Goal: Information Seeking & Learning: Learn about a topic

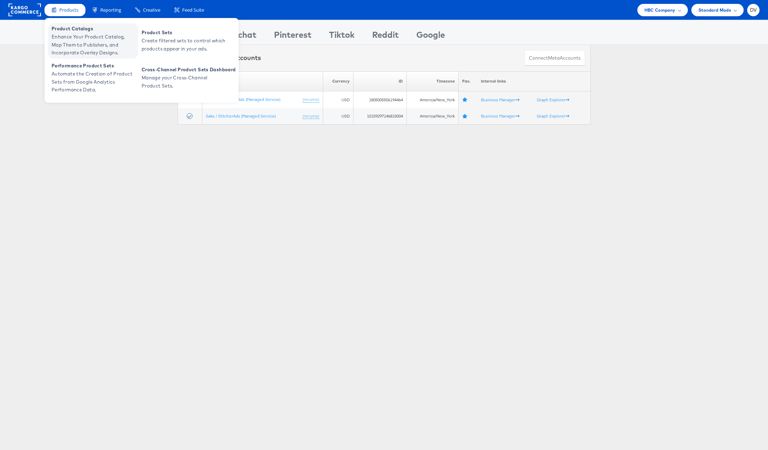
click at [78, 26] on span "Product Catalogs" at bounding box center [94, 29] width 85 height 8
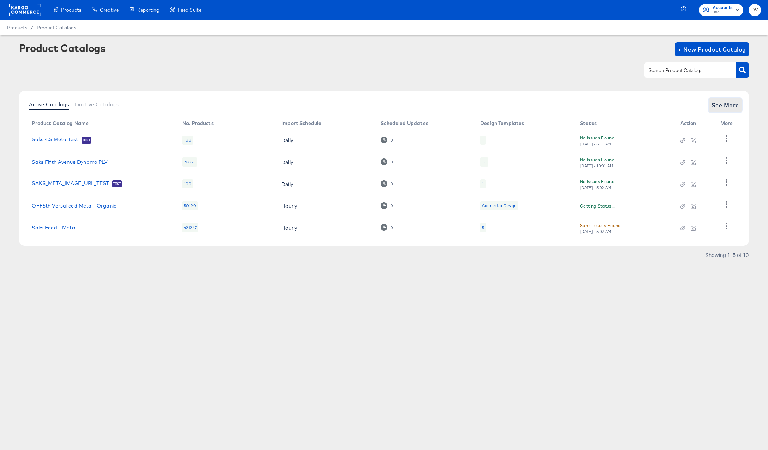
click at [718, 101] on span "See More" at bounding box center [726, 105] width 28 height 10
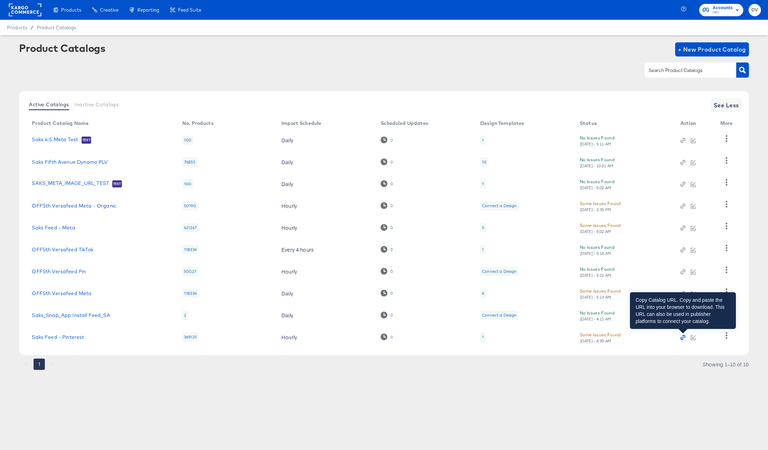
click at [684, 337] on icon "button" at bounding box center [683, 337] width 5 height 5
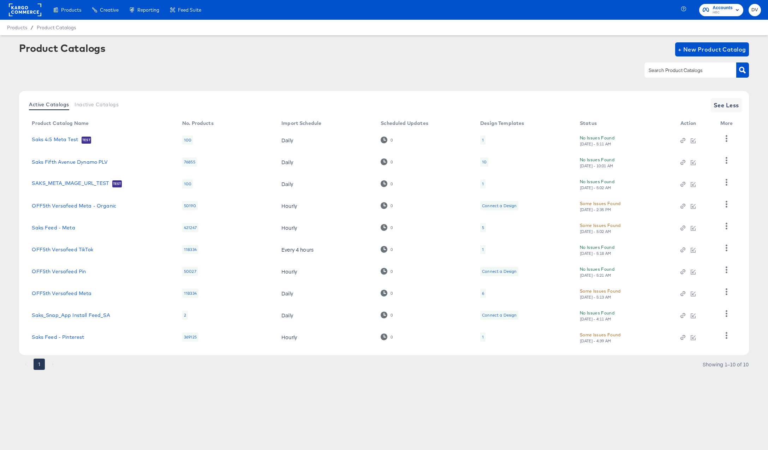
click at [108, 72] on div at bounding box center [384, 70] width 730 height 16
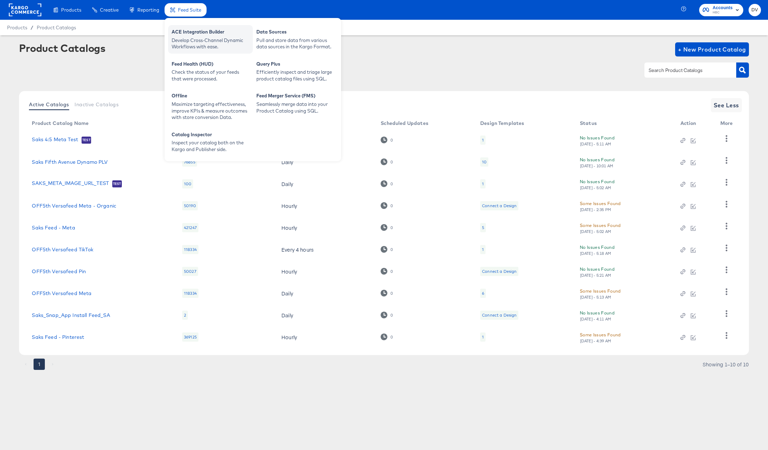
click at [195, 41] on div "Develop Cross-Channel Dynamic Workflows with ease." at bounding box center [211, 43] width 78 height 13
